Goal: Information Seeking & Learning: Learn about a topic

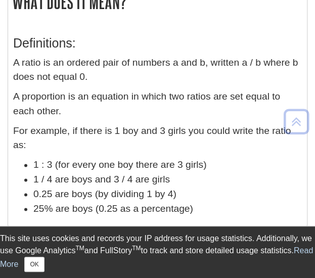
scroll to position [221, 0]
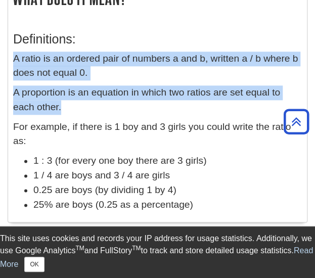
drag, startPoint x: 15, startPoint y: 57, endPoint x: 74, endPoint y: 105, distance: 75.8
click at [74, 105] on div "Definitions: A ratio is an ordered pair of numbers a and b, written a / b where…" at bounding box center [157, 120] width 288 height 196
click at [74, 105] on p "A proportion is an equation in which two ratios are set equal to each other." at bounding box center [157, 99] width 288 height 29
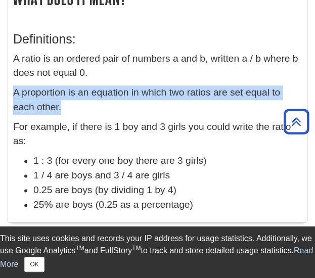
drag, startPoint x: 15, startPoint y: 90, endPoint x: 69, endPoint y: 104, distance: 55.6
click at [69, 104] on p "A proportion is an equation in which two ratios are set equal to each other." at bounding box center [157, 99] width 288 height 29
copy p "A proportion is an equation in which two ratios are set equal to each other."
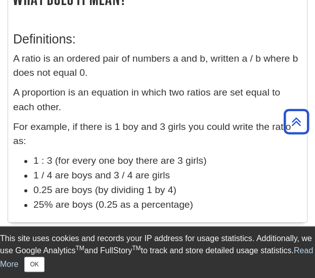
click at [29, 71] on p "A ratio is an ordered pair of numbers a and b, written a / b where b does not e…" at bounding box center [157, 66] width 288 height 29
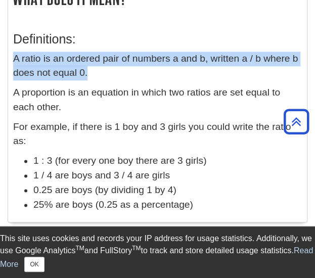
drag, startPoint x: 13, startPoint y: 57, endPoint x: 92, endPoint y: 68, distance: 79.6
click at [92, 68] on p "A ratio is an ordered pair of numbers a and b, written a / b where b does not e…" at bounding box center [157, 66] width 288 height 29
copy p "A ratio is an ordered pair of numbers a and b, written a / b where b does not e…"
